Goal: Transaction & Acquisition: Book appointment/travel/reservation

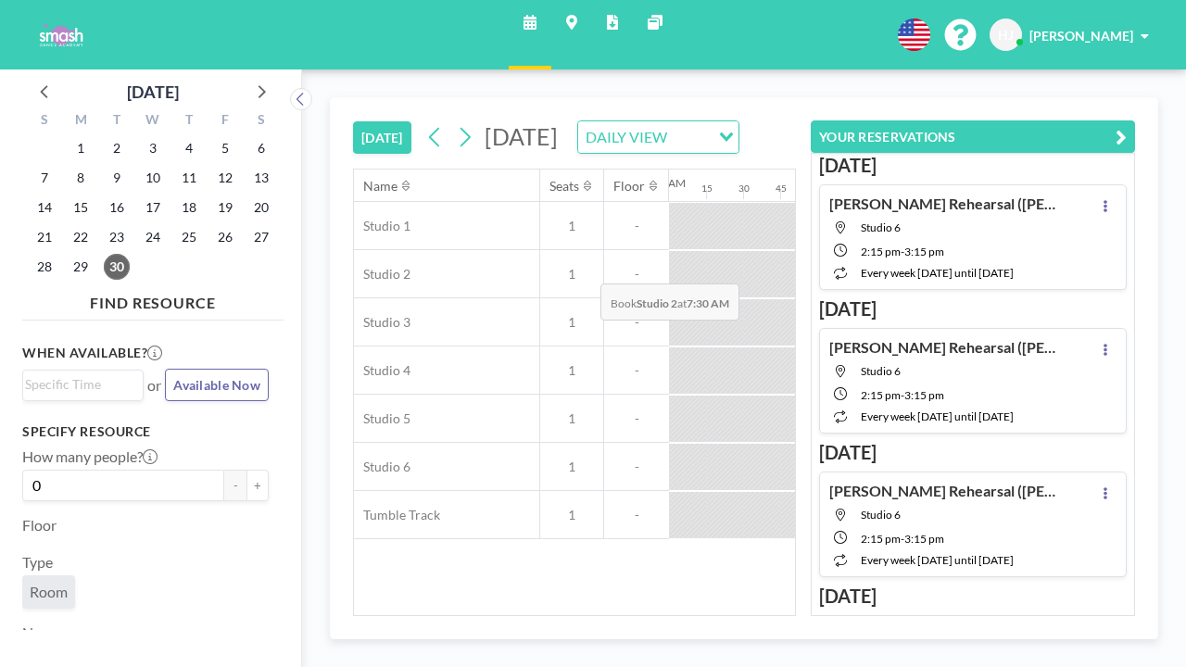
scroll to position [0, 814]
click at [456, 123] on icon at bounding box center [465, 137] width 18 height 28
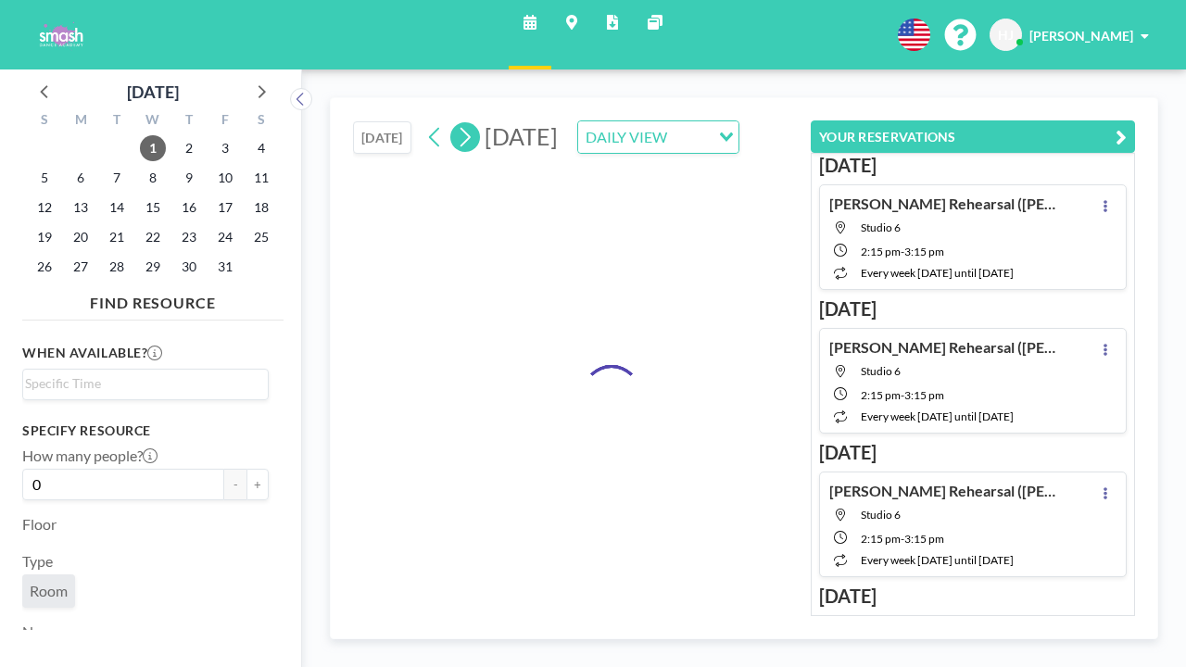
click at [456, 123] on icon at bounding box center [465, 137] width 18 height 28
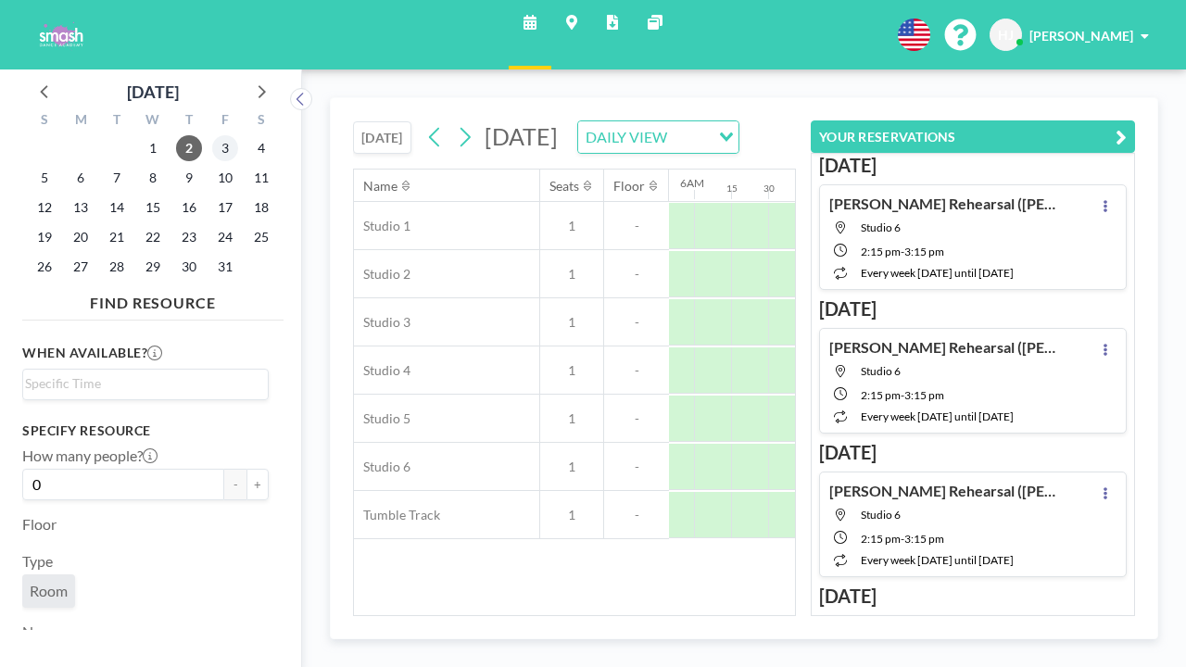
scroll to position [0, 934]
click at [212, 135] on span "3" at bounding box center [225, 148] width 26 height 26
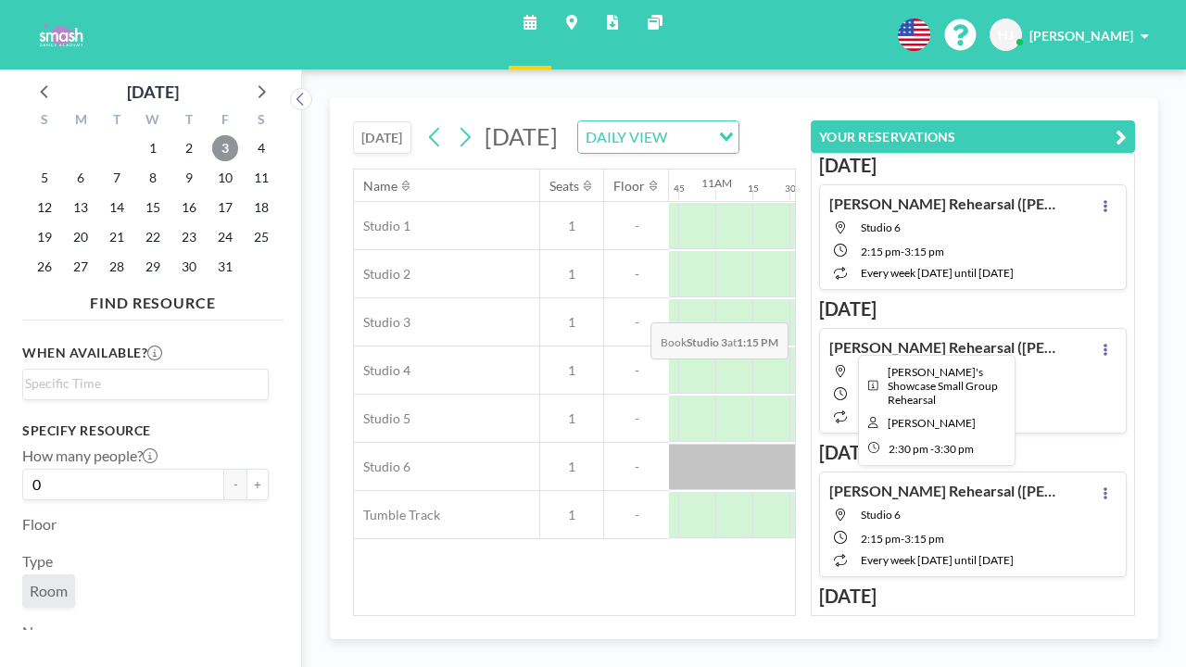
scroll to position [0, 1596]
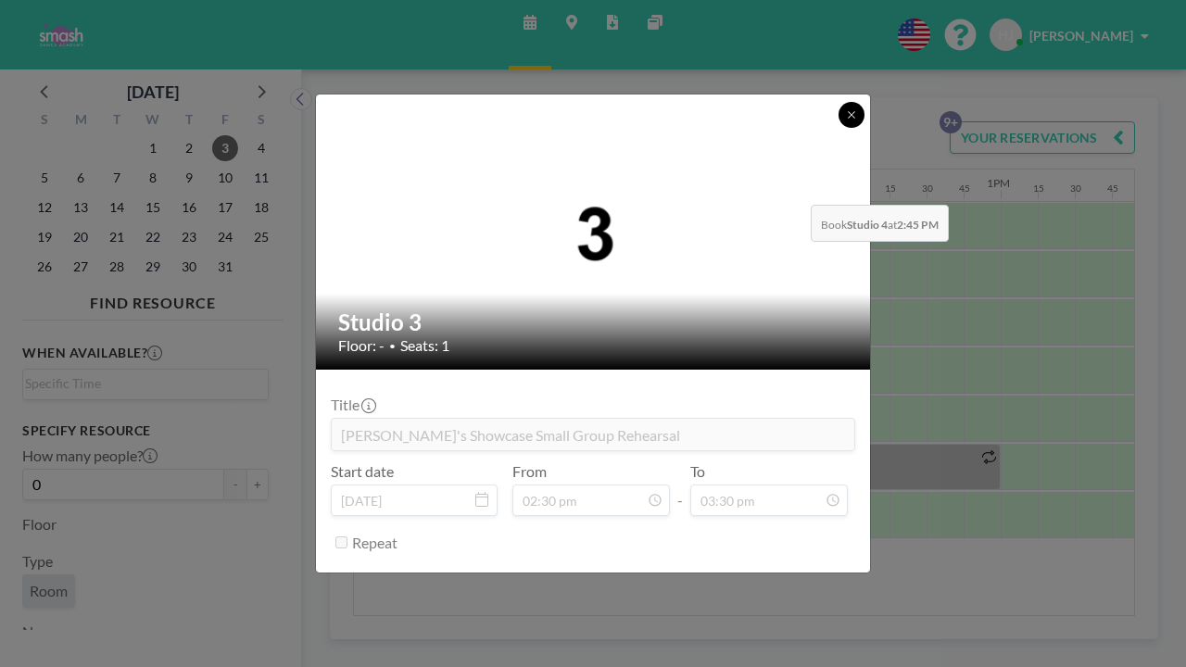
click at [839, 128] on button at bounding box center [852, 115] width 26 height 26
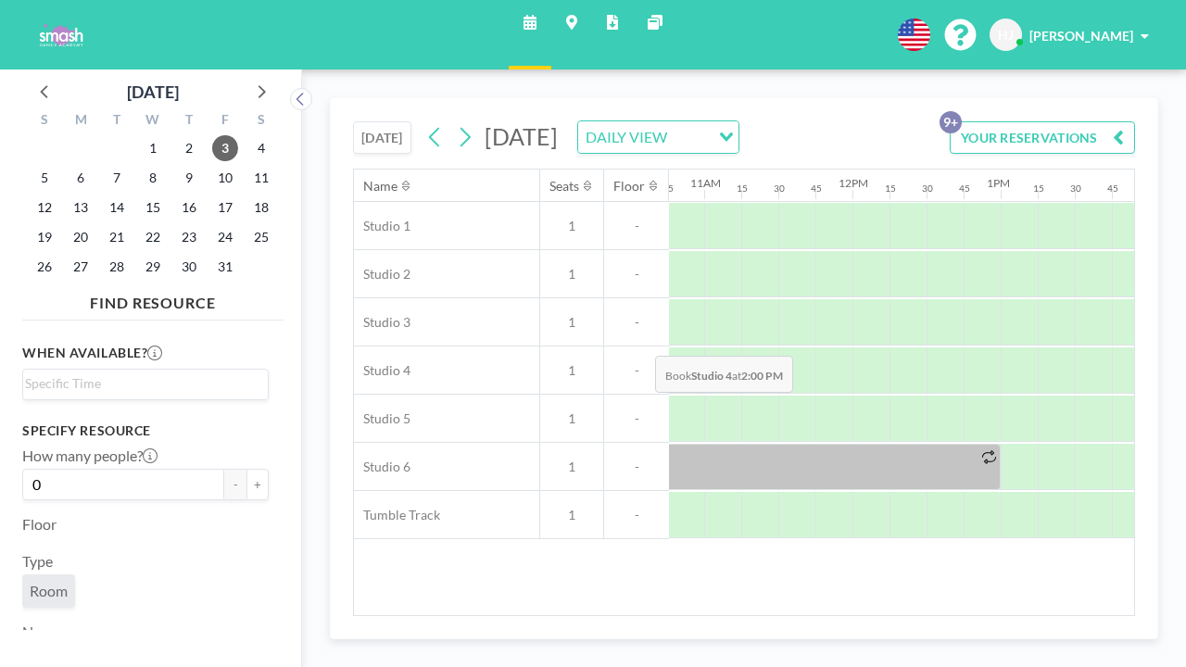
click at [1149, 347] on div at bounding box center [1167, 370] width 37 height 46
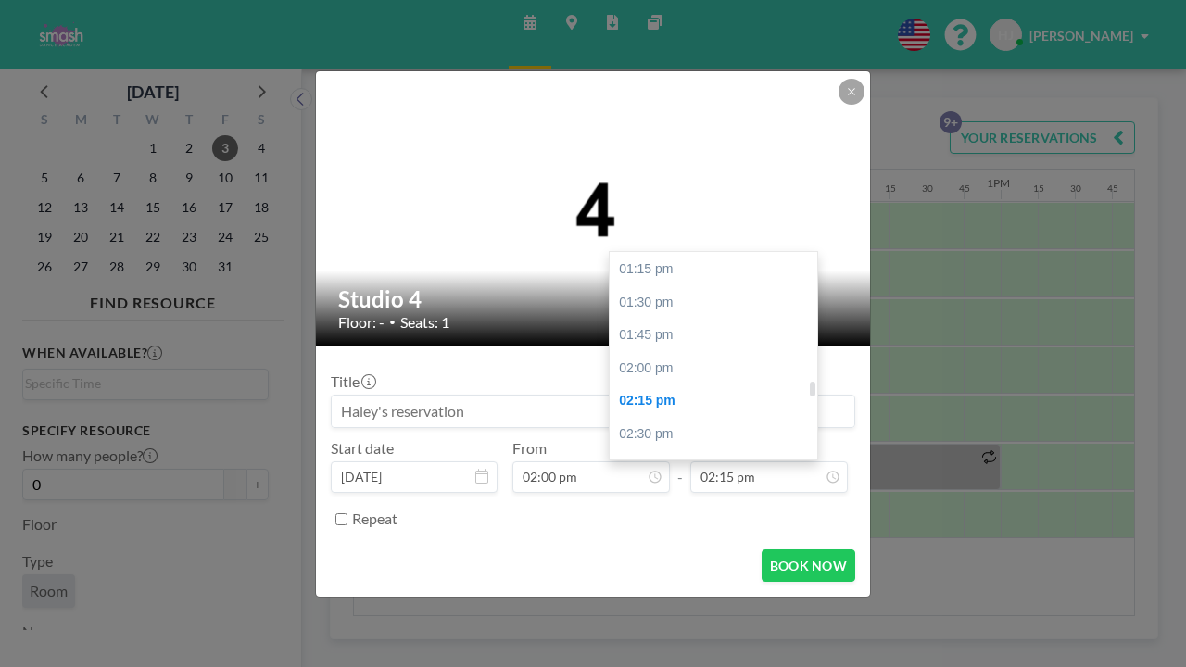
scroll to position [1755, 0]
click at [716, 608] on div "04:00 pm" at bounding box center [714, 624] width 208 height 33
click at [705, 461] on input "04:00 pm" at bounding box center [769, 477] width 158 height 32
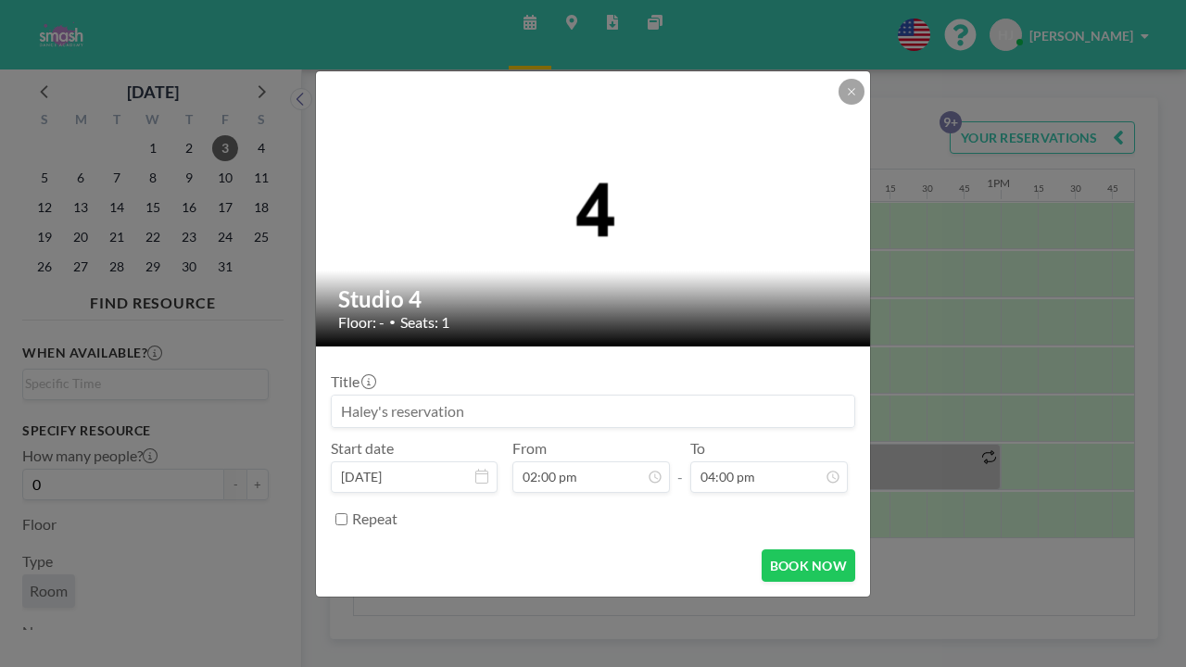
scroll to position [1838, 0]
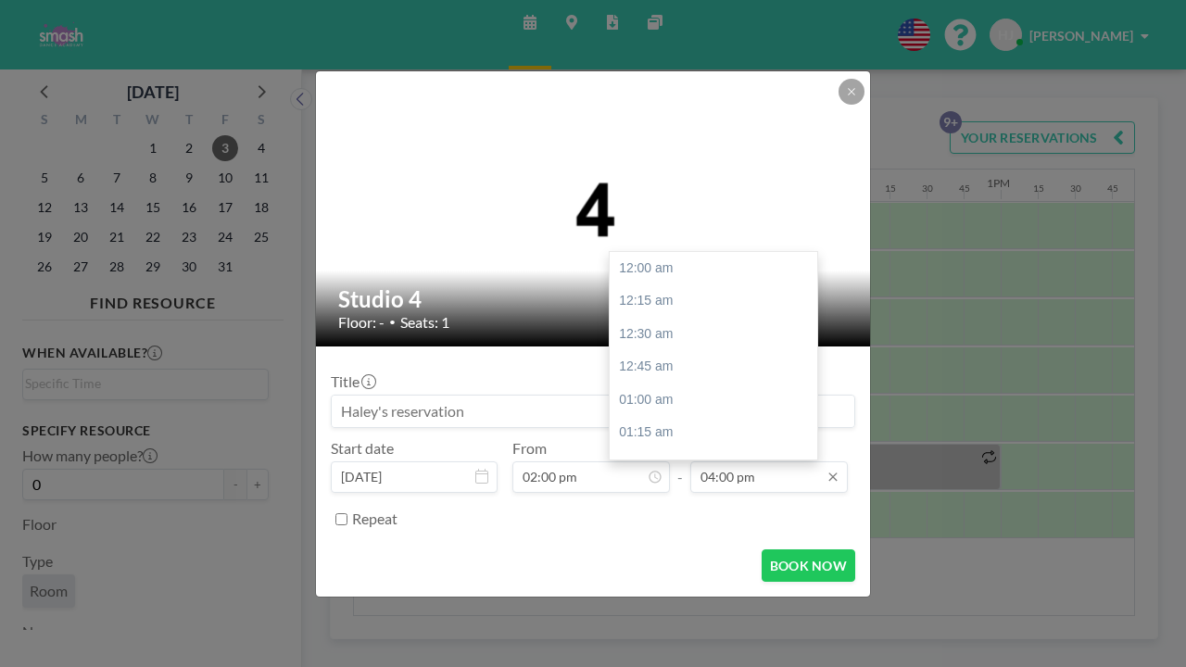
click at [720, 461] on input "04:00 pm" at bounding box center [769, 477] width 158 height 32
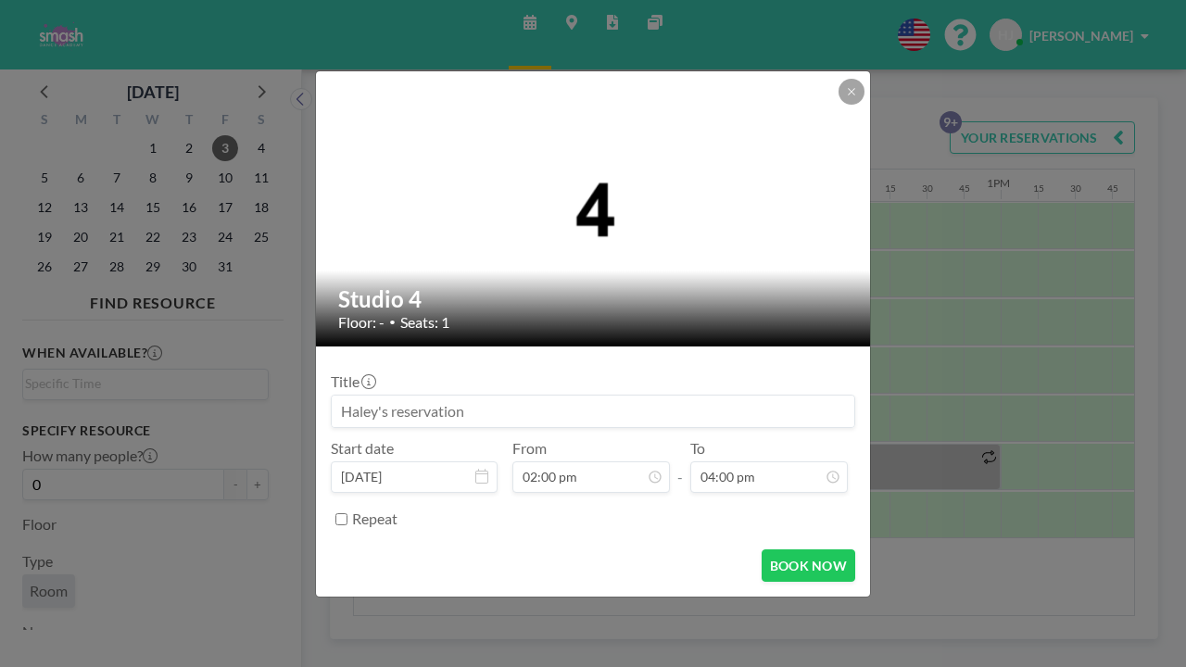
click at [674, 504] on div "Repeat" at bounding box center [603, 519] width 503 height 31
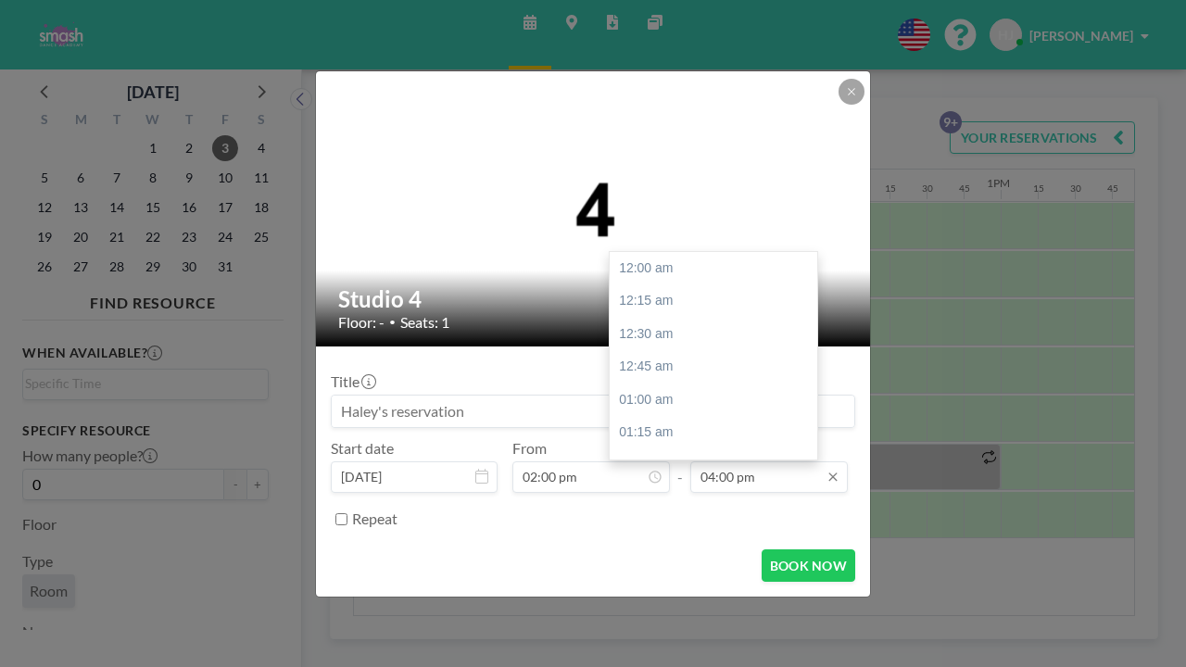
scroll to position [1838, 0]
click at [703, 461] on input "04:00 pm" at bounding box center [769, 477] width 158 height 32
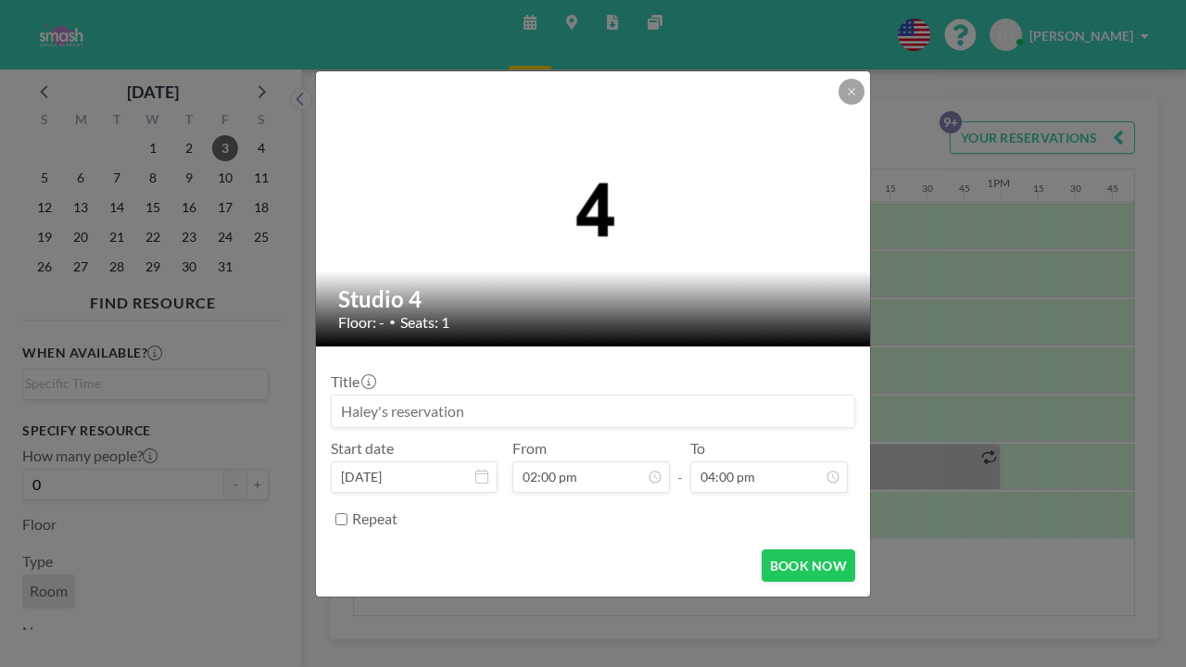
click at [698, 504] on div "Repeat" at bounding box center [603, 519] width 503 height 31
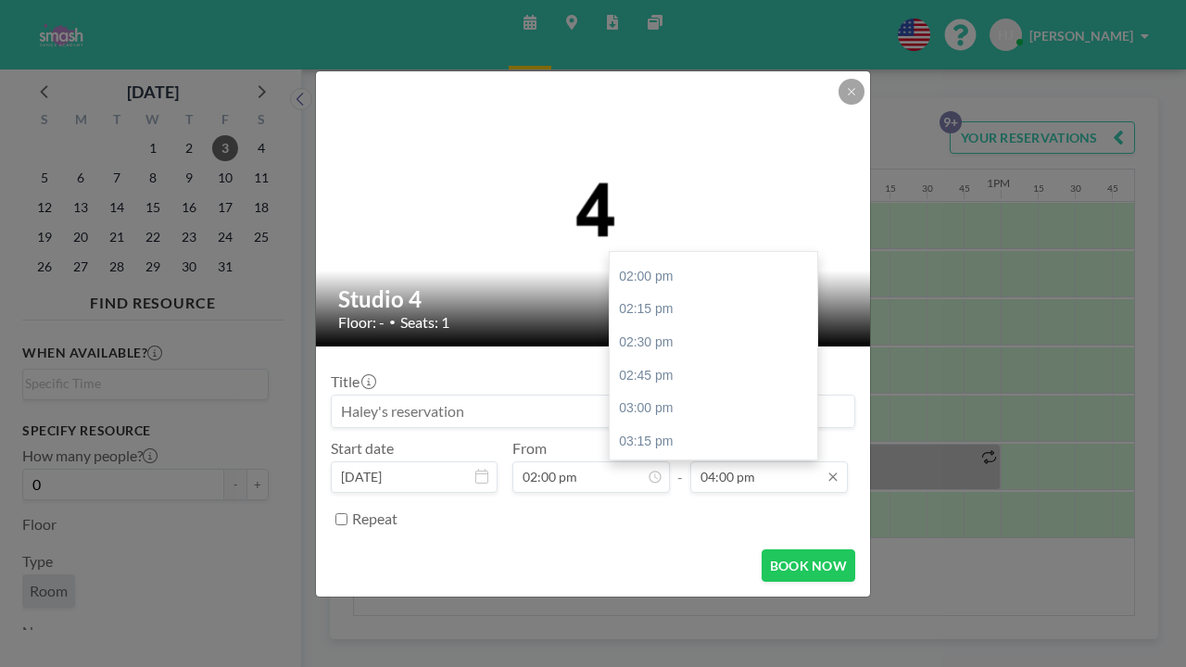
click at [690, 461] on input "04:00 pm" at bounding box center [769, 477] width 158 height 32
type input "04:00 pm"
click at [495, 396] on input at bounding box center [593, 412] width 523 height 32
click at [633, 504] on div "Repeat" at bounding box center [603, 519] width 503 height 31
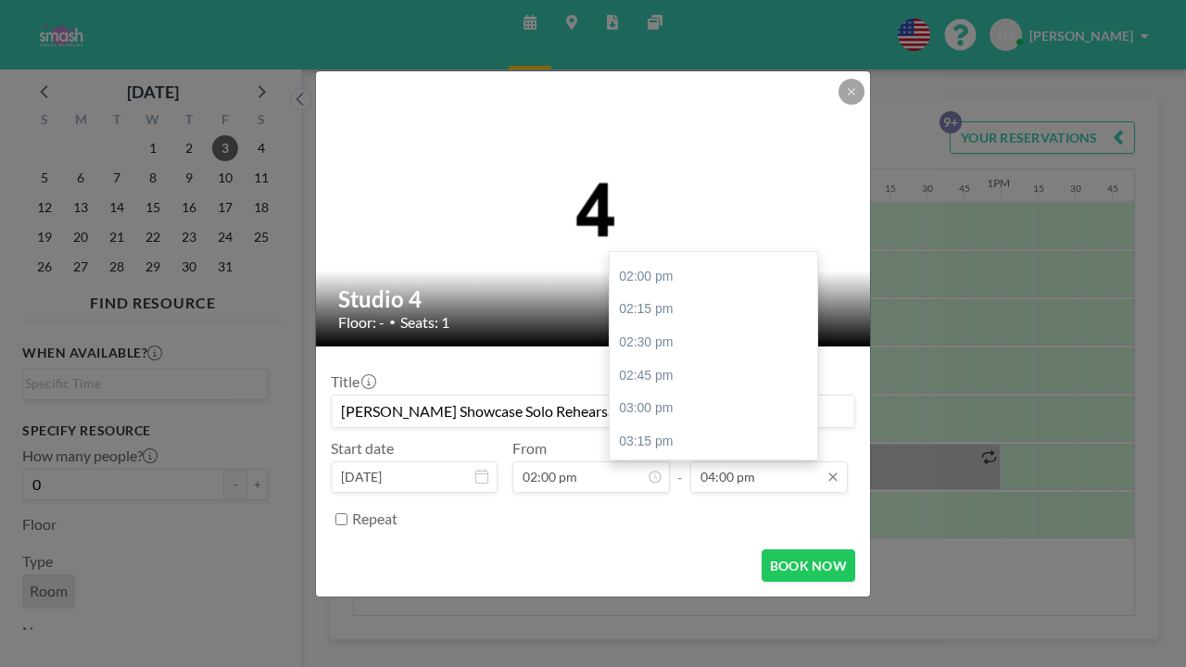
click at [709, 461] on input "04:00 pm" at bounding box center [769, 477] width 158 height 32
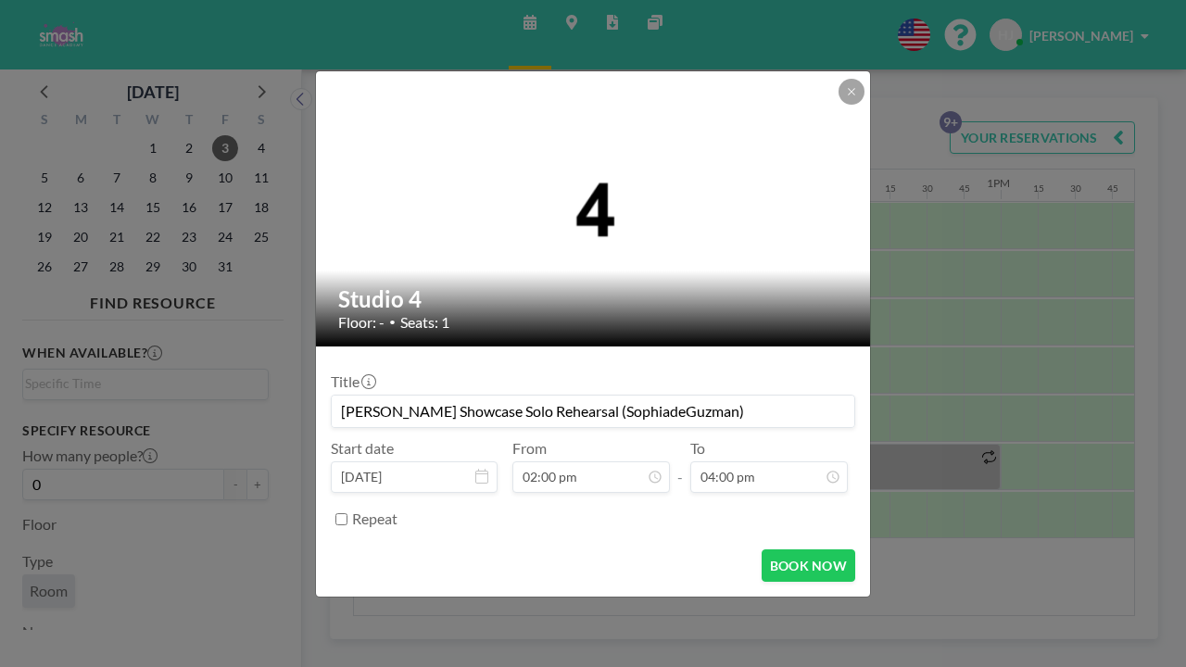
click at [638, 504] on div "Repeat" at bounding box center [603, 519] width 503 height 31
click at [605, 398] on input "[PERSON_NAME] Showcase Solo Rehearsal (SophiadeGuzman)" at bounding box center [593, 412] width 523 height 32
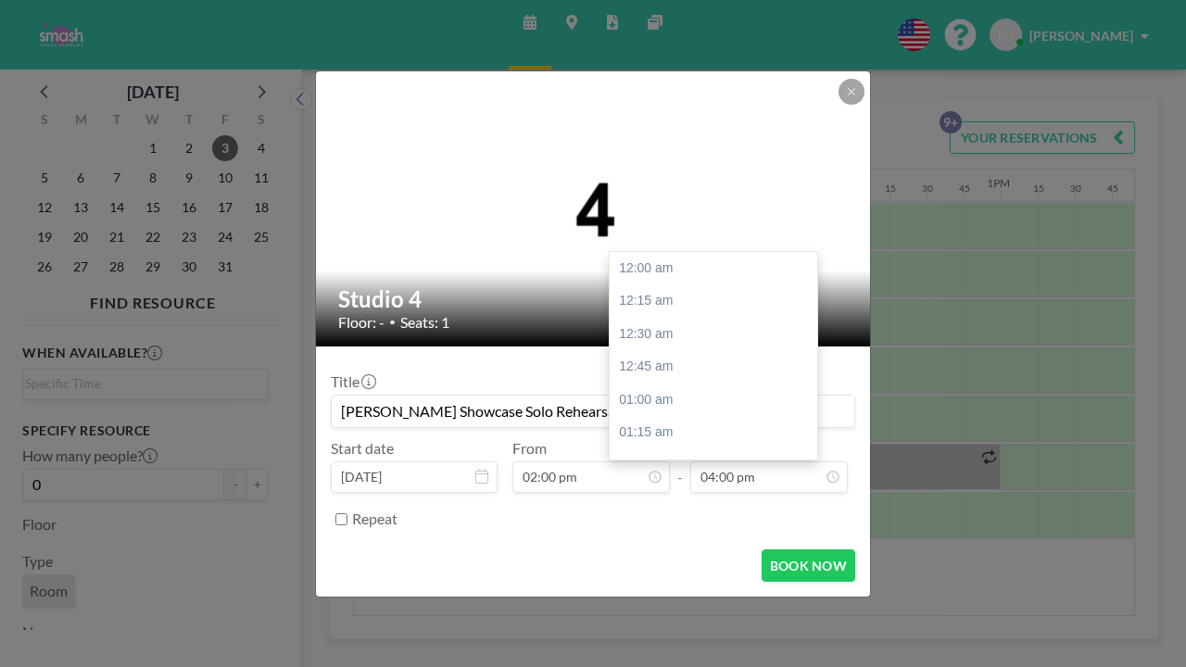
scroll to position [1838, 0]
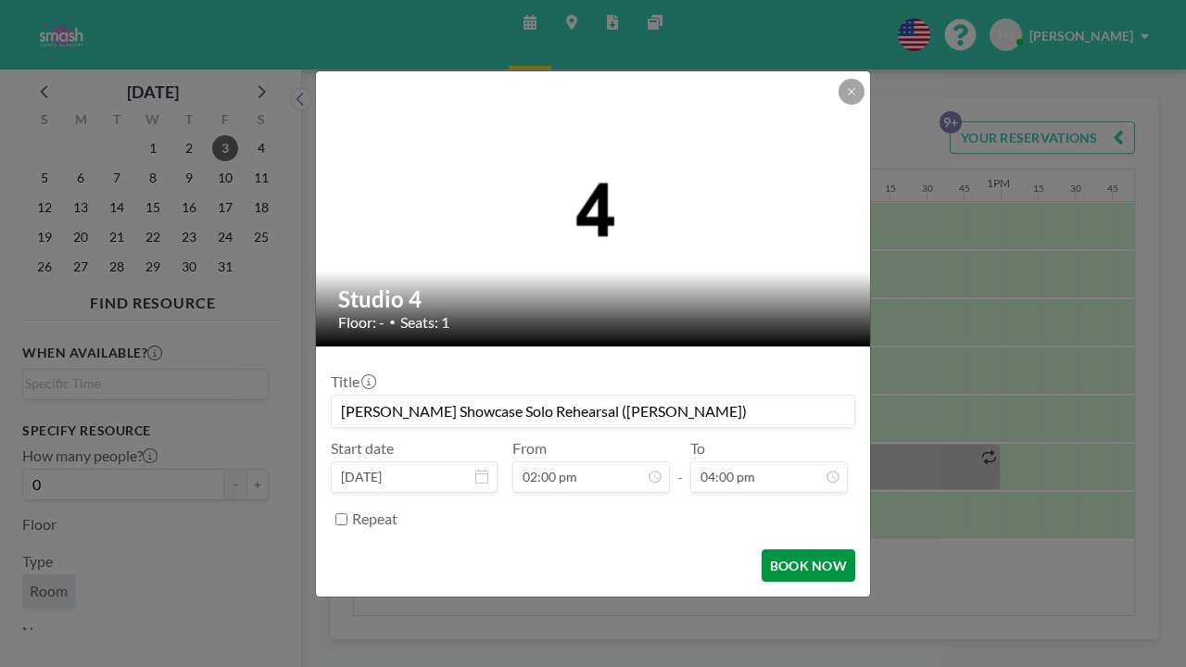
type input "[PERSON_NAME] Showcase Solo Rehearsal ([PERSON_NAME])"
click at [762, 549] on button "BOOK NOW" at bounding box center [809, 565] width 94 height 32
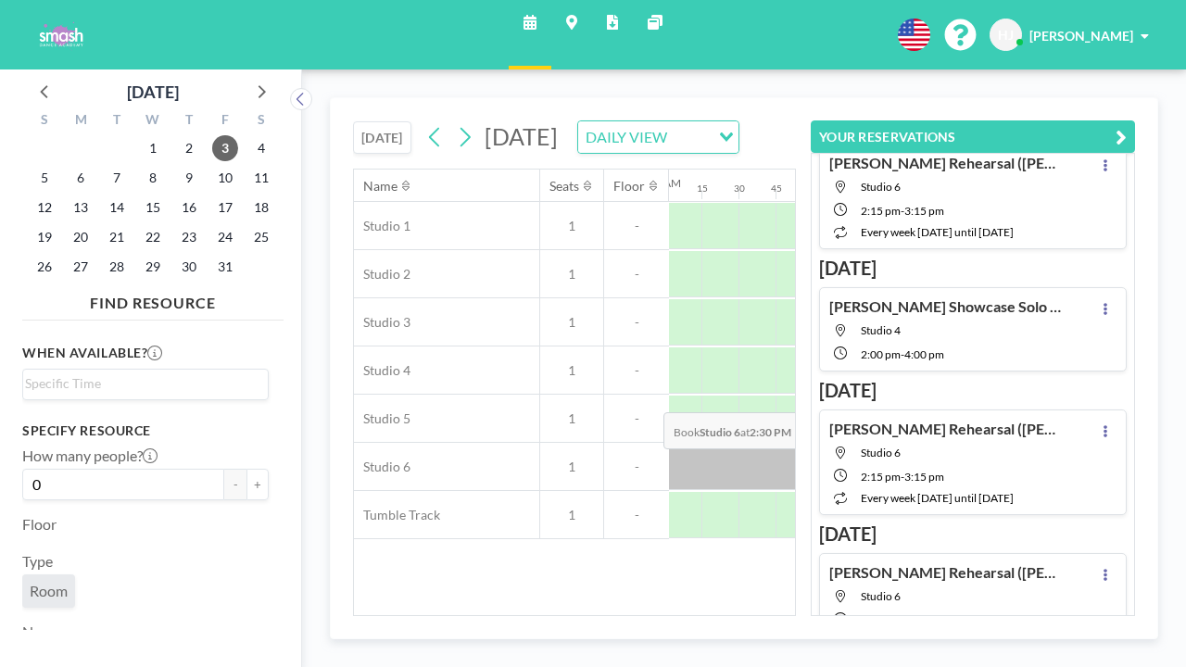
scroll to position [0, 1636]
click at [461, 128] on icon at bounding box center [466, 137] width 10 height 19
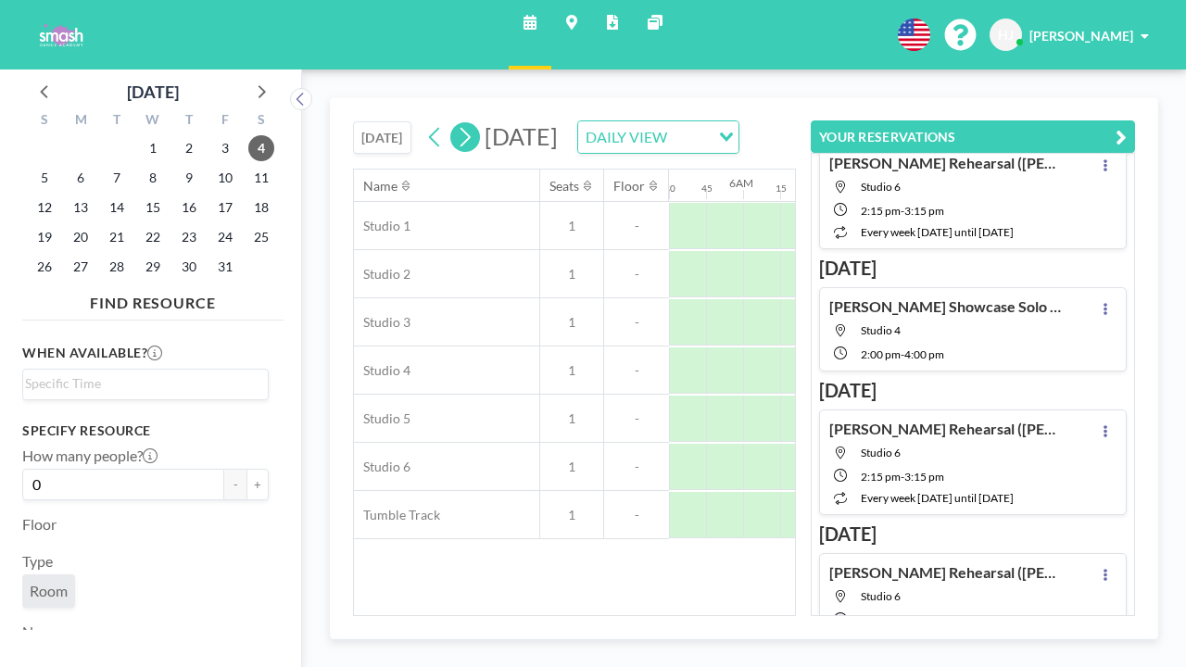
scroll to position [0, 934]
click at [461, 128] on icon at bounding box center [466, 137] width 10 height 19
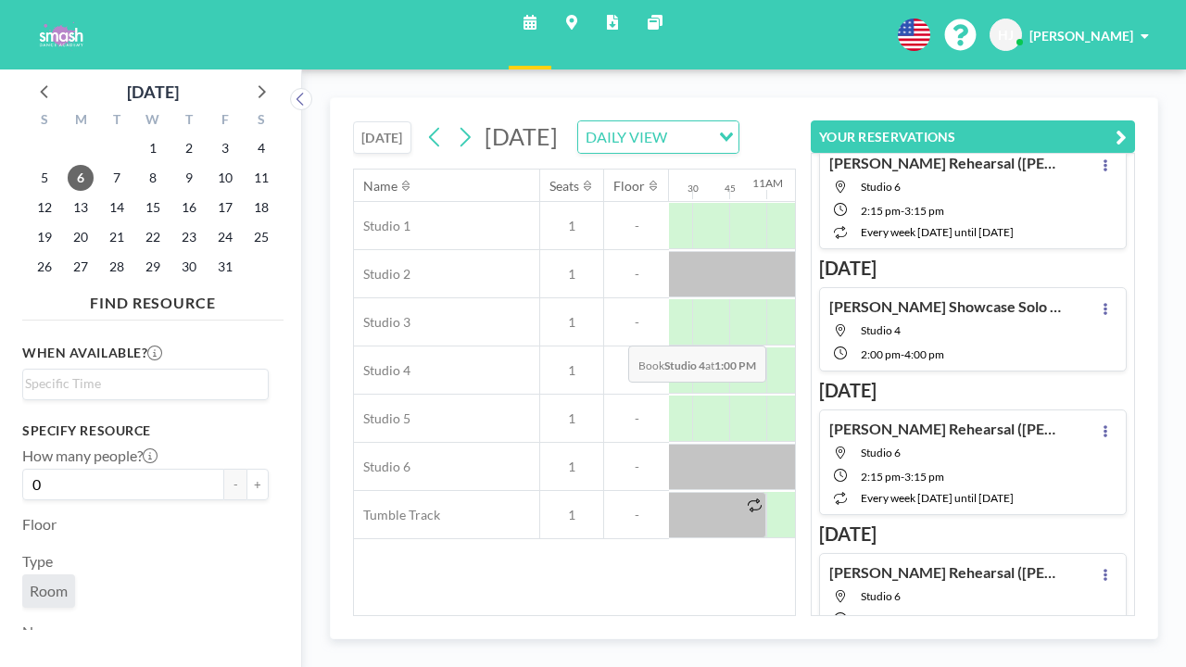
scroll to position [0, 1560]
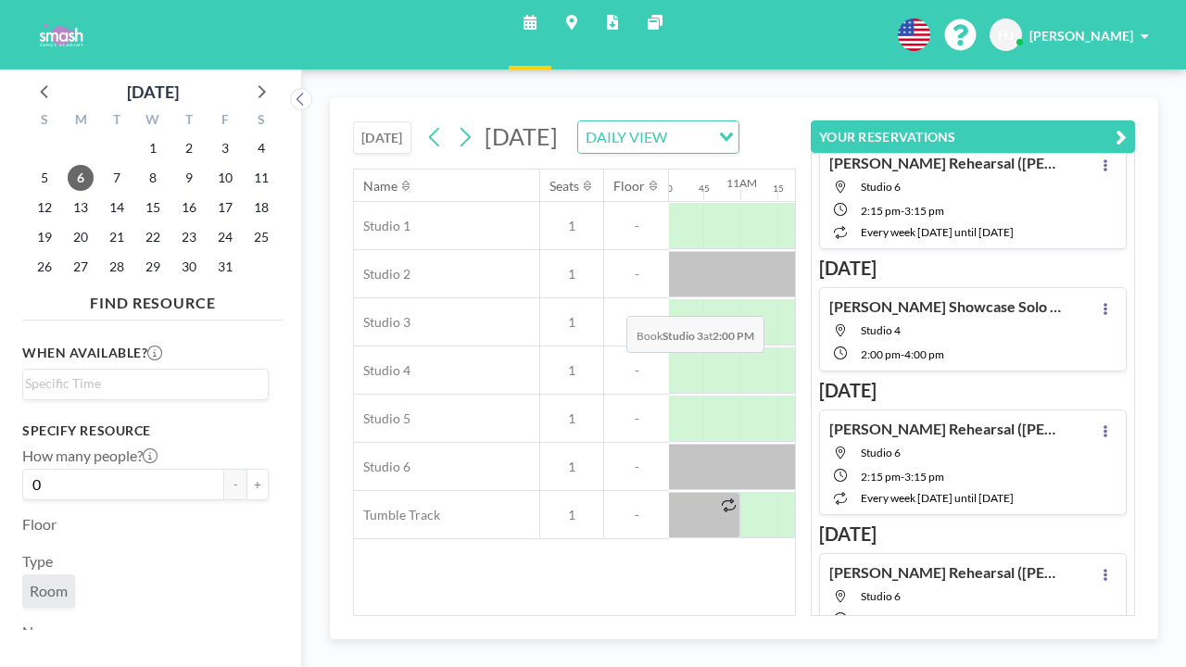
click at [1185, 299] on div at bounding box center [1203, 322] width 37 height 46
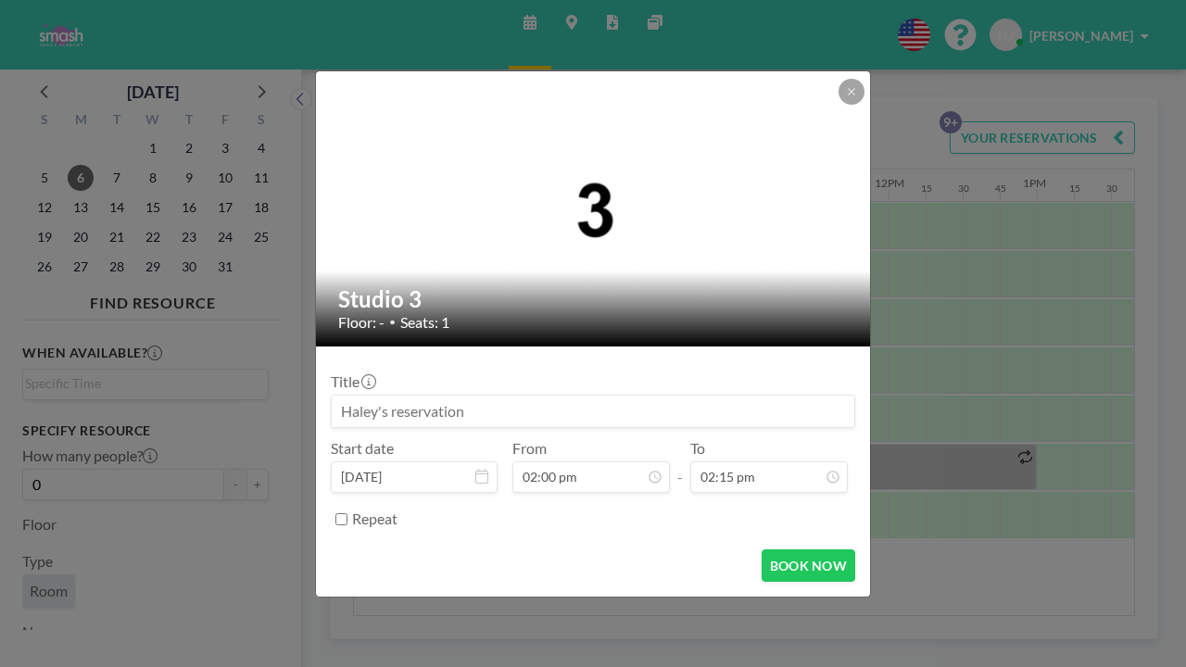
scroll to position [1609, 0]
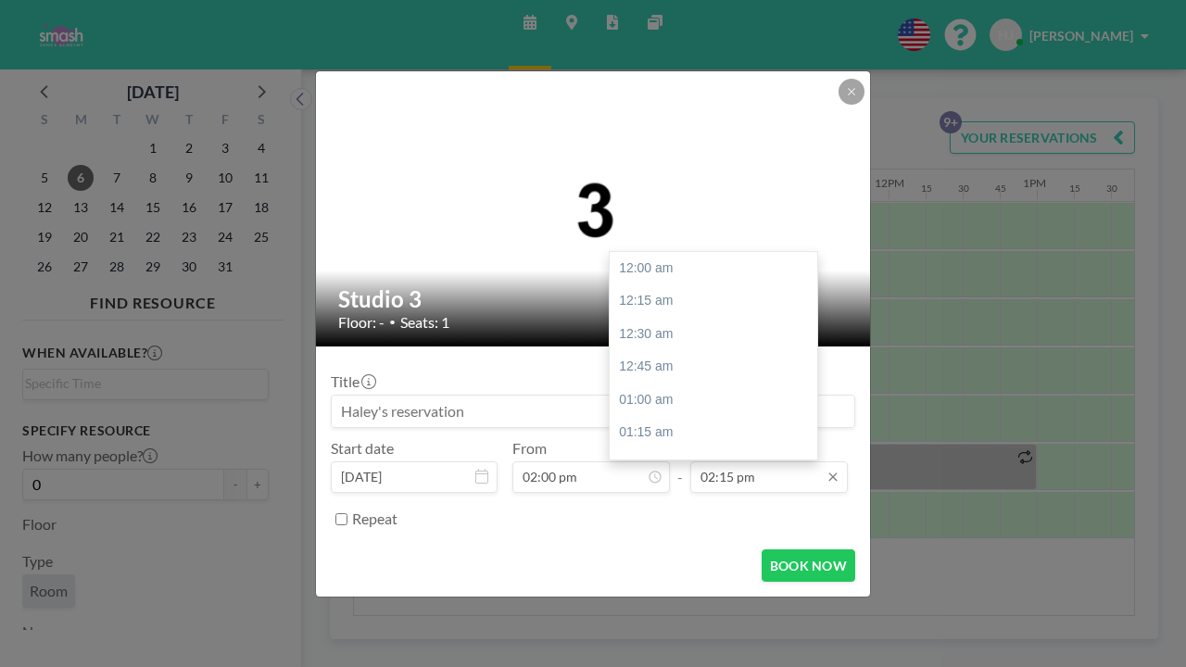
click at [725, 461] on input "02:15 pm" at bounding box center [769, 477] width 158 height 32
click at [691, 593] on div "03:00 pm" at bounding box center [714, 609] width 208 height 33
type input "03:00 pm"
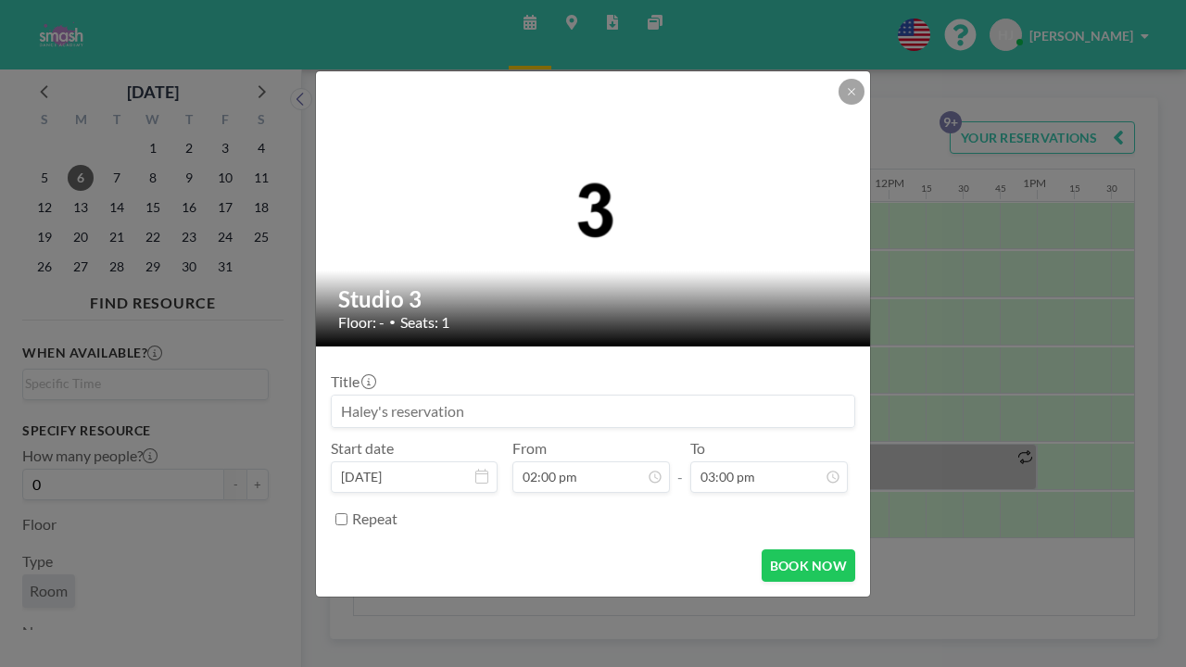
click at [534, 396] on input at bounding box center [593, 412] width 523 height 32
click at [482, 396] on input "[PERSON_NAME] Showcase Rehearsal" at bounding box center [593, 412] width 523 height 32
type input "[PERSON_NAME] Showcase Small Group Rehearsal"
click at [762, 549] on button "BOOK NOW" at bounding box center [809, 565] width 94 height 32
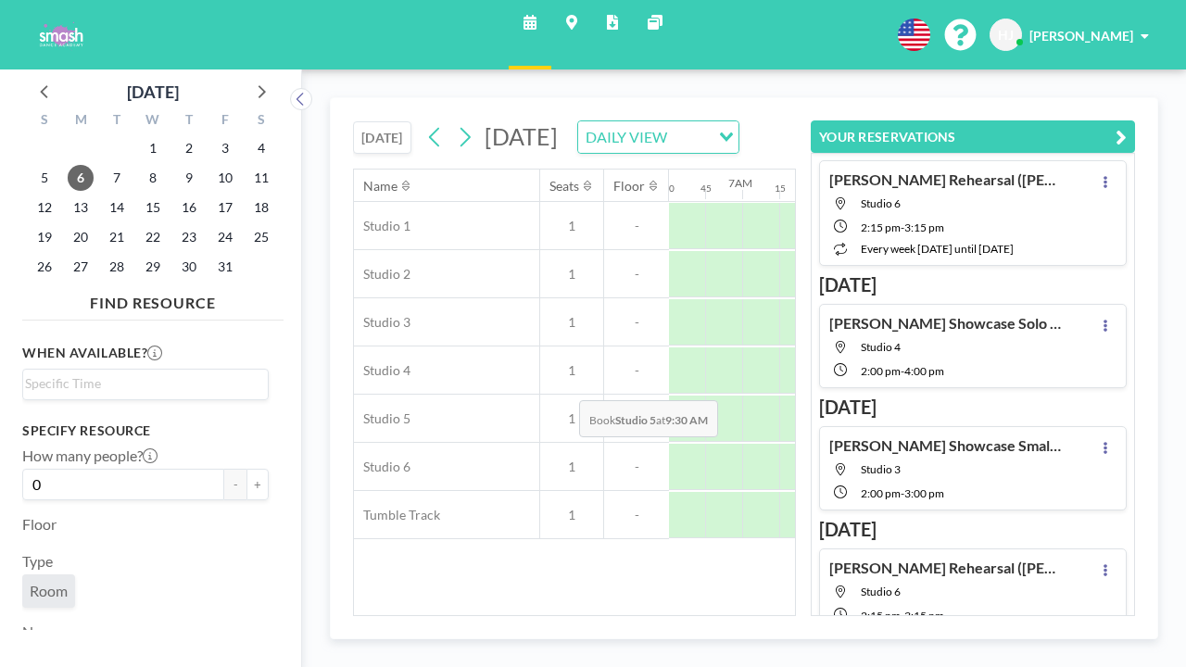
scroll to position [0, 903]
